Goal: Task Accomplishment & Management: Manage account settings

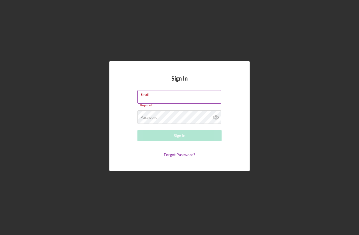
click at [150, 101] on input "Email" at bounding box center [179, 96] width 84 height 13
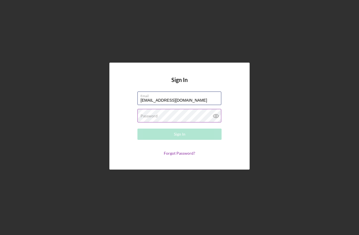
type input "[EMAIL_ADDRESS][DOMAIN_NAME]"
click at [154, 116] on label "Password" at bounding box center [149, 116] width 17 height 4
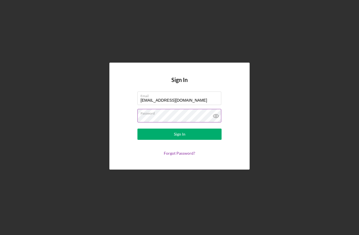
click at [137, 129] on button "Sign In" at bounding box center [179, 134] width 84 height 11
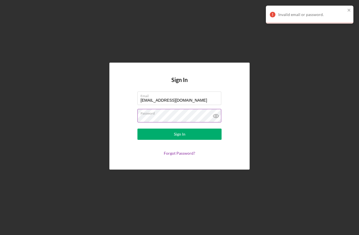
click at [137, 129] on button "Sign In" at bounding box center [179, 134] width 84 height 11
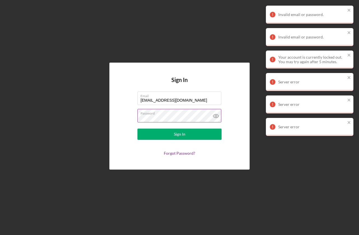
click at [215, 117] on icon at bounding box center [216, 116] width 2 height 2
click at [137, 129] on button "Sign In" at bounding box center [179, 134] width 84 height 11
